Goal: Information Seeking & Learning: Learn about a topic

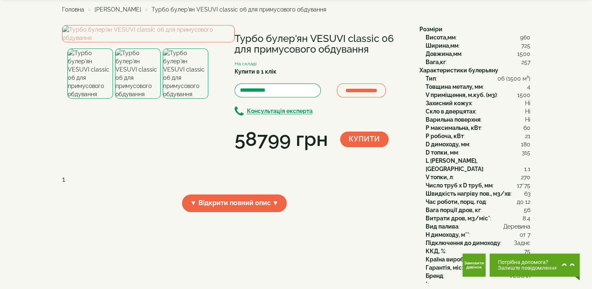
click at [74, 9] on span "Головна" at bounding box center [73, 9] width 22 height 7
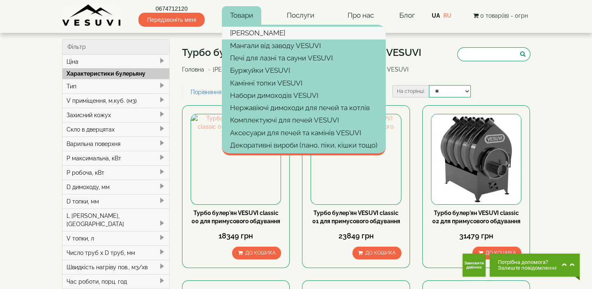
click at [247, 32] on link "[PERSON_NAME]" at bounding box center [304, 33] width 164 height 12
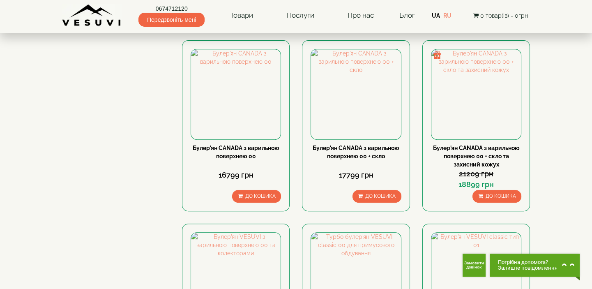
scroll to position [859, 0]
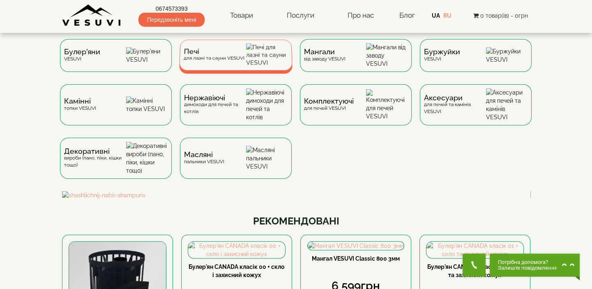
click at [248, 53] on div "Печі для лазні та сауни VESUVI" at bounding box center [235, 54] width 113 height 31
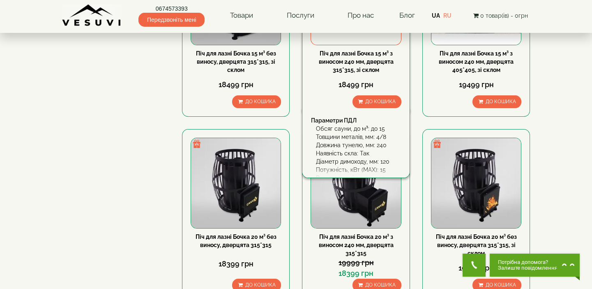
scroll to position [448, 0]
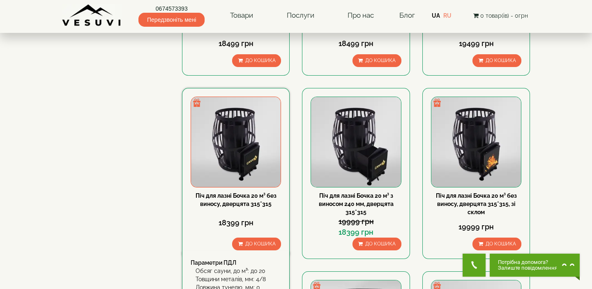
click at [256, 196] on link "Піч для лазні Бочка 20 м³ без виносу, дверцята 315*315" at bounding box center [236, 199] width 81 height 15
